Goal: Navigation & Orientation: Find specific page/section

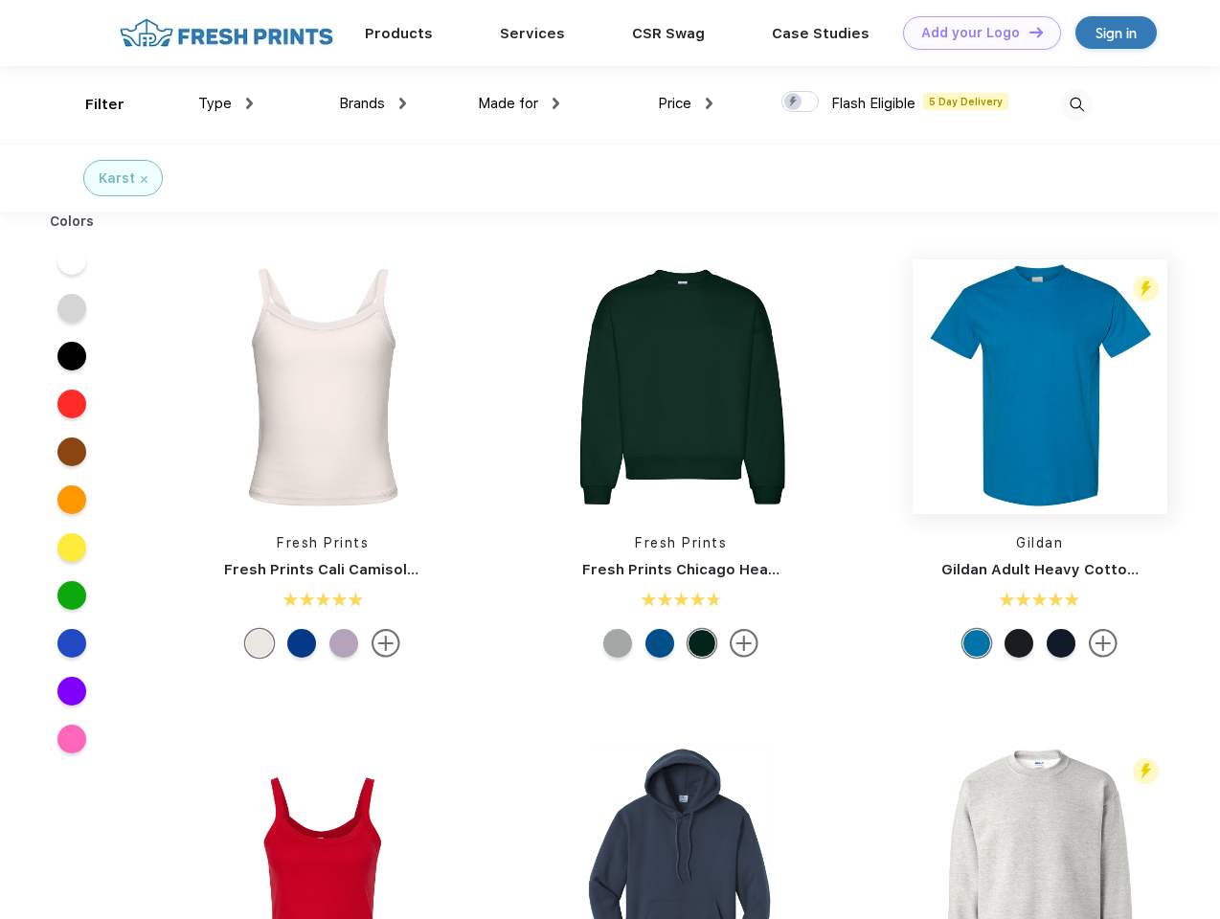
scroll to position [1, 0]
click at [975, 33] on link "Add your Logo Design Tool" at bounding box center [982, 33] width 158 height 34
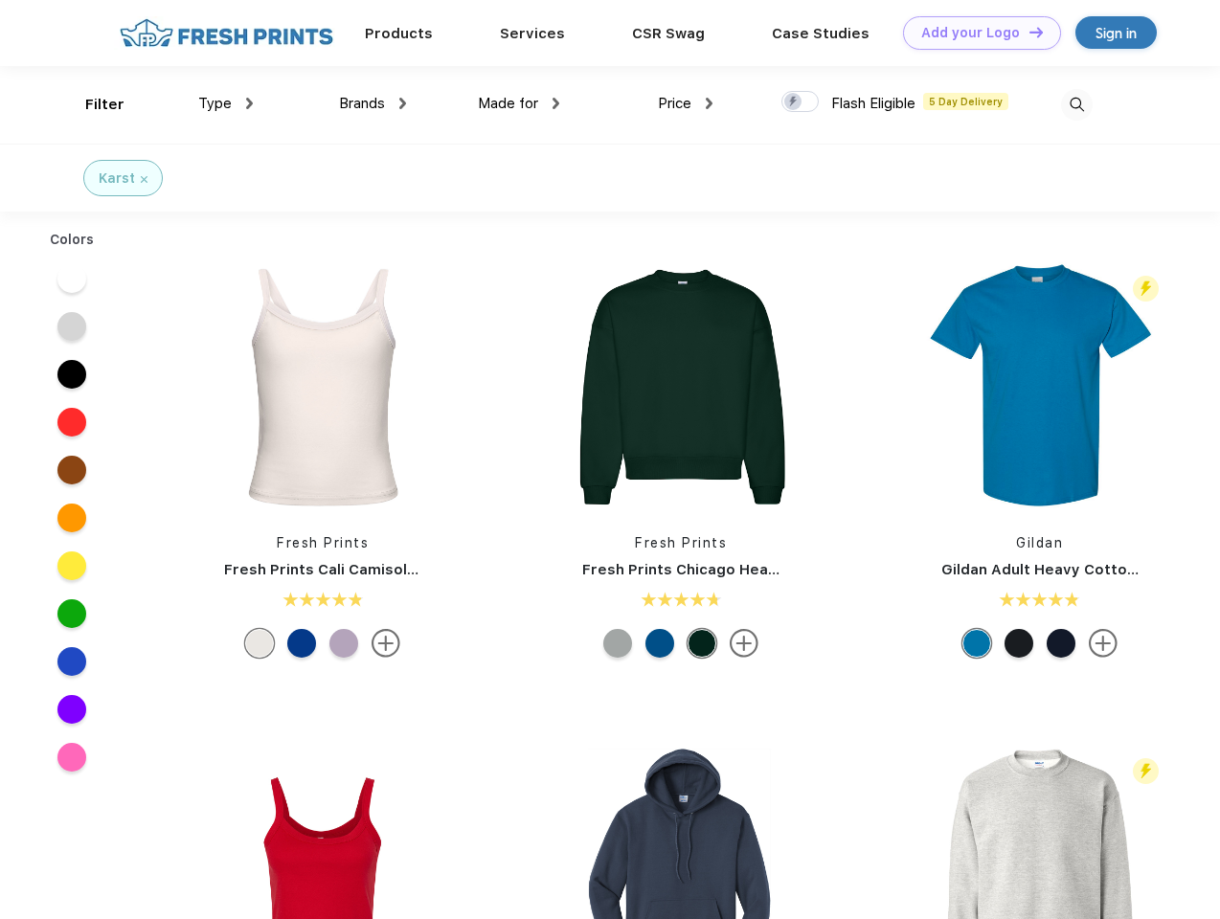
click at [0, 0] on div "Design Tool" at bounding box center [0, 0] width 0 height 0
click at [1027, 32] on link "Add your Logo Design Tool" at bounding box center [982, 33] width 158 height 34
click at [92, 104] on div "Filter" at bounding box center [104, 105] width 39 height 22
click at [226, 103] on span "Type" at bounding box center [215, 103] width 34 height 17
click at [372, 103] on span "Brands" at bounding box center [362, 103] width 46 height 17
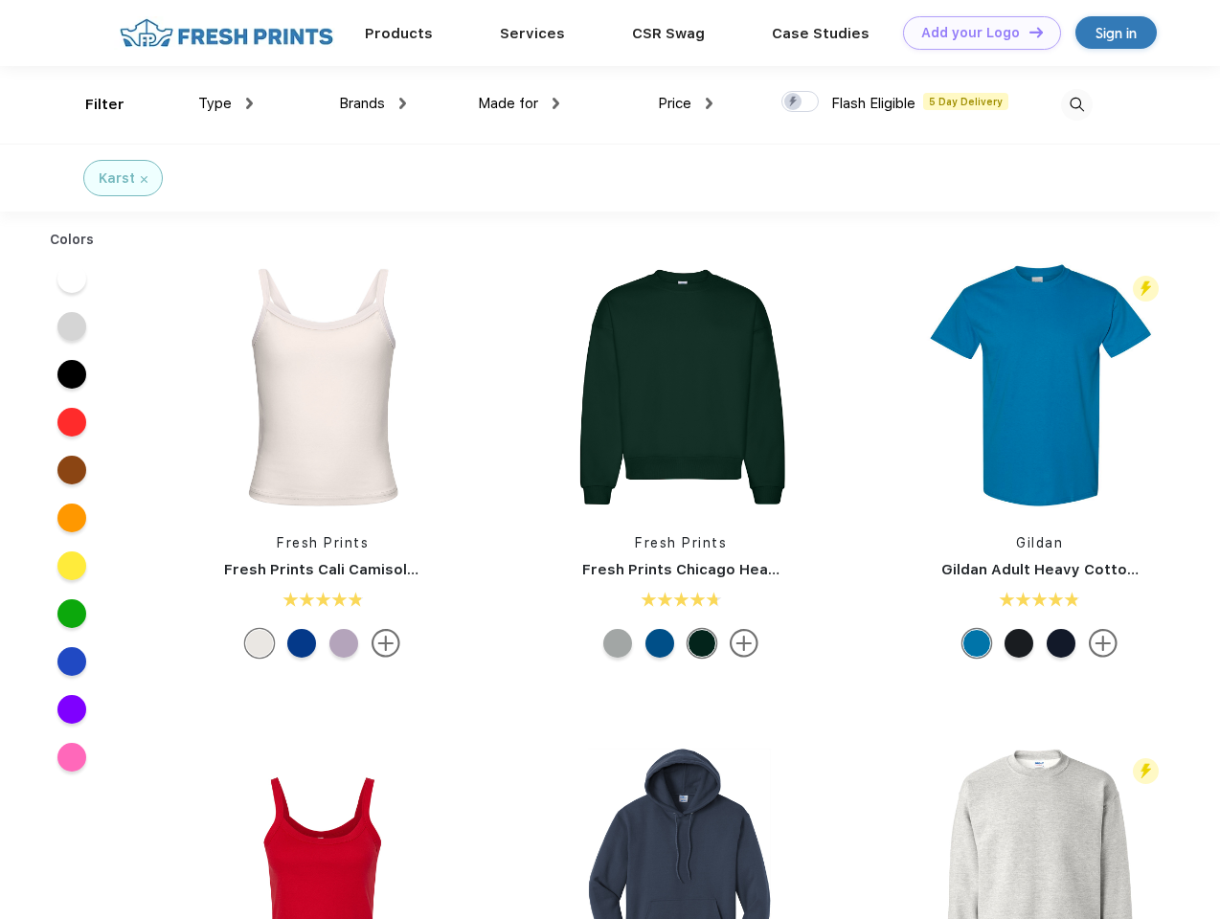
click at [519, 103] on span "Made for" at bounding box center [508, 103] width 60 height 17
click at [685, 103] on span "Price" at bounding box center [675, 103] width 34 height 17
click at [800, 102] on div at bounding box center [799, 101] width 37 height 21
click at [794, 102] on input "checkbox" at bounding box center [787, 96] width 12 height 12
checkbox input "true"
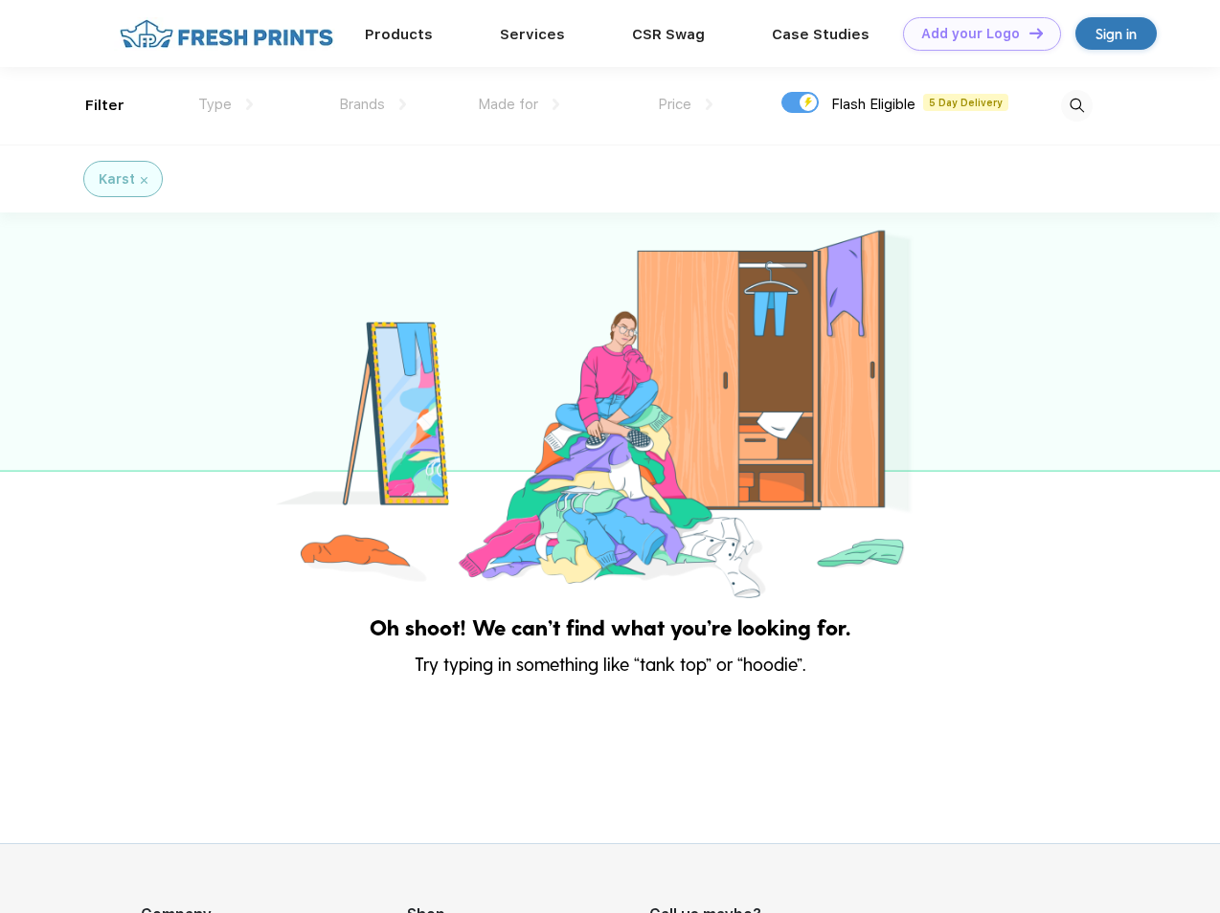
click at [1076, 104] on img at bounding box center [1077, 106] width 32 height 32
